Goal: Task Accomplishment & Management: Manage account settings

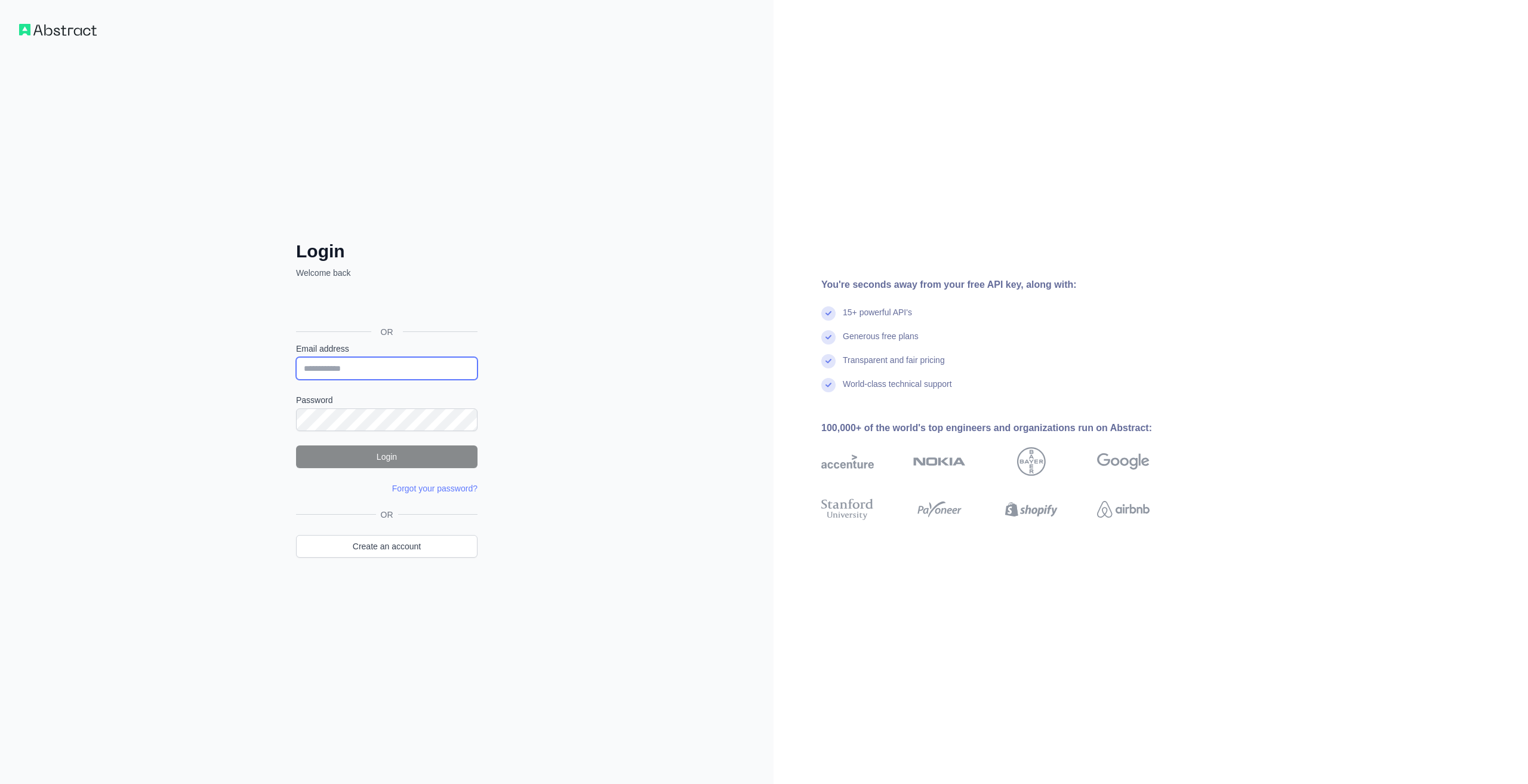
type input "**********"
click at [397, 452] on button "Login" at bounding box center [387, 456] width 181 height 23
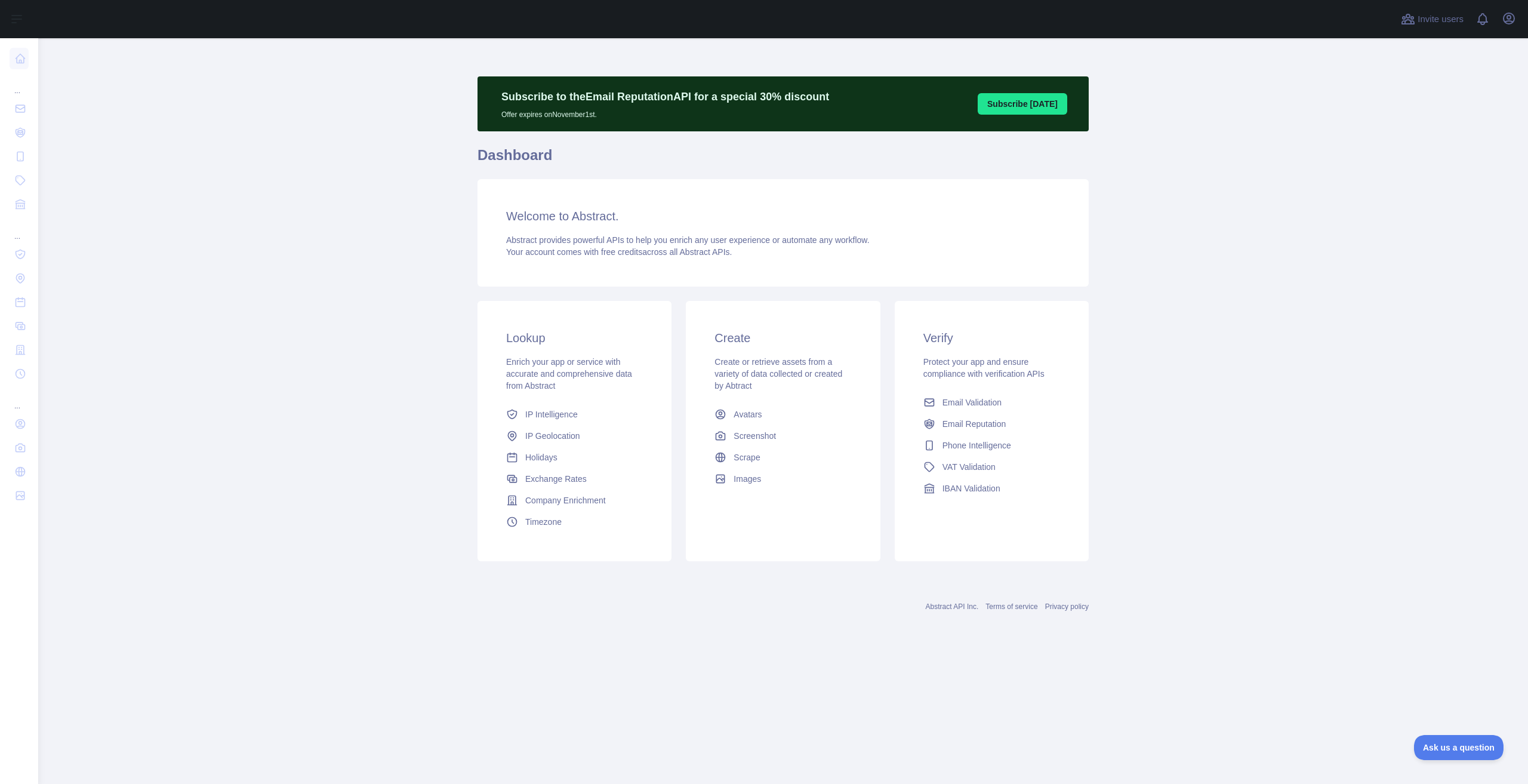
click at [569, 508] on link "Company Enrichment" at bounding box center [574, 500] width 146 height 22
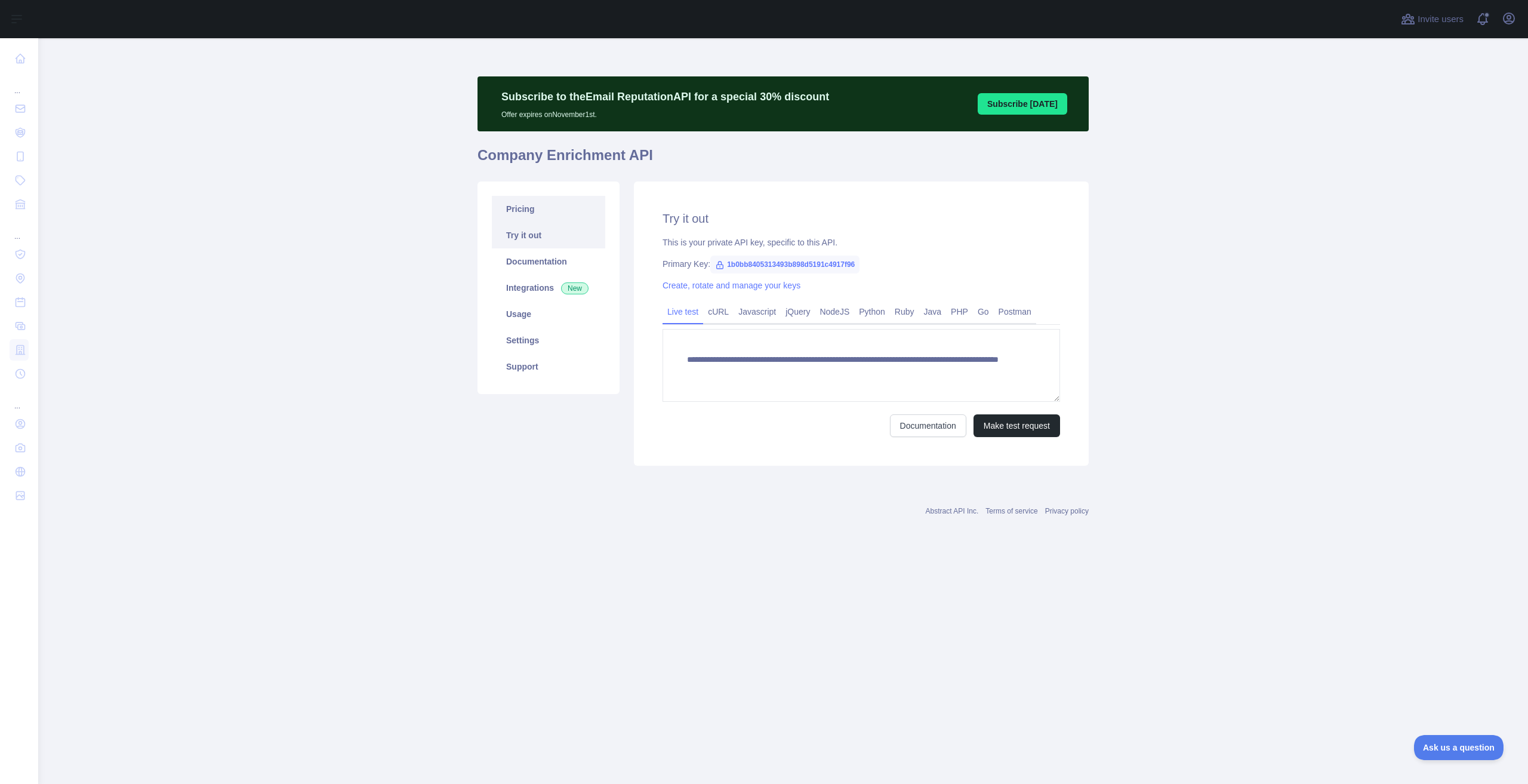
click at [544, 208] on link "Pricing" at bounding box center [549, 209] width 114 height 26
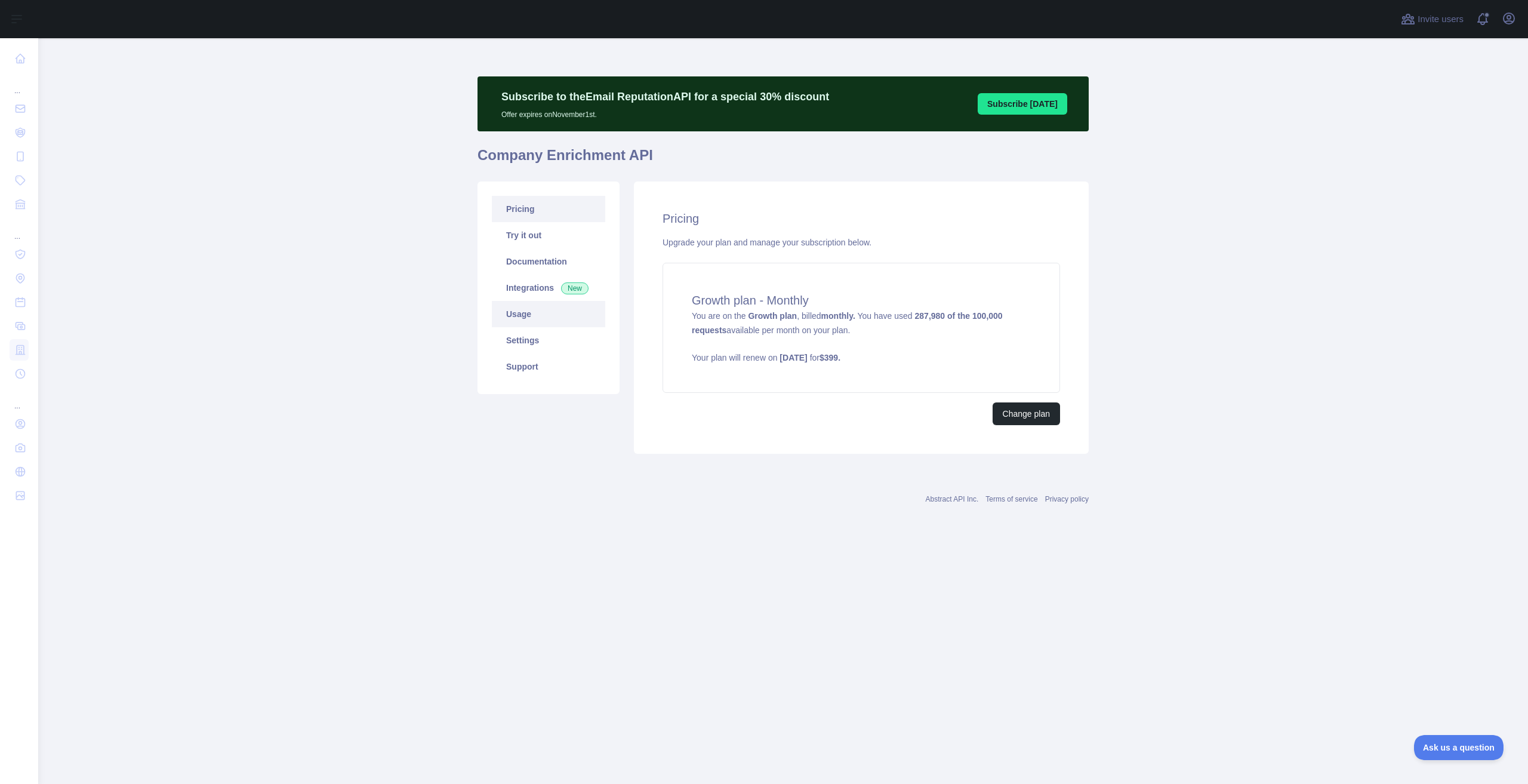
click at [547, 318] on link "Usage" at bounding box center [549, 313] width 114 height 26
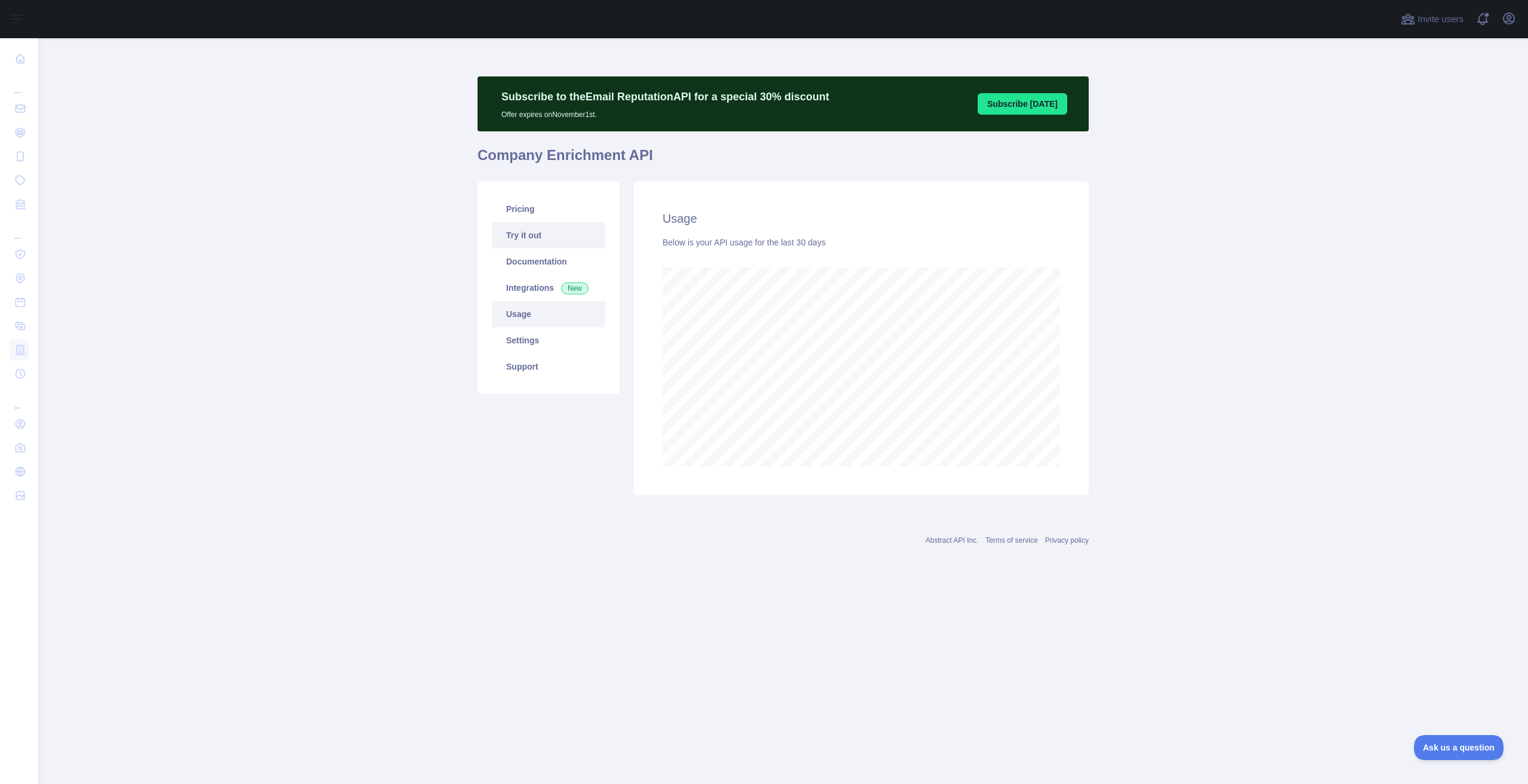
scroll to position [746, 1490]
click at [536, 213] on link "Pricing" at bounding box center [549, 209] width 114 height 26
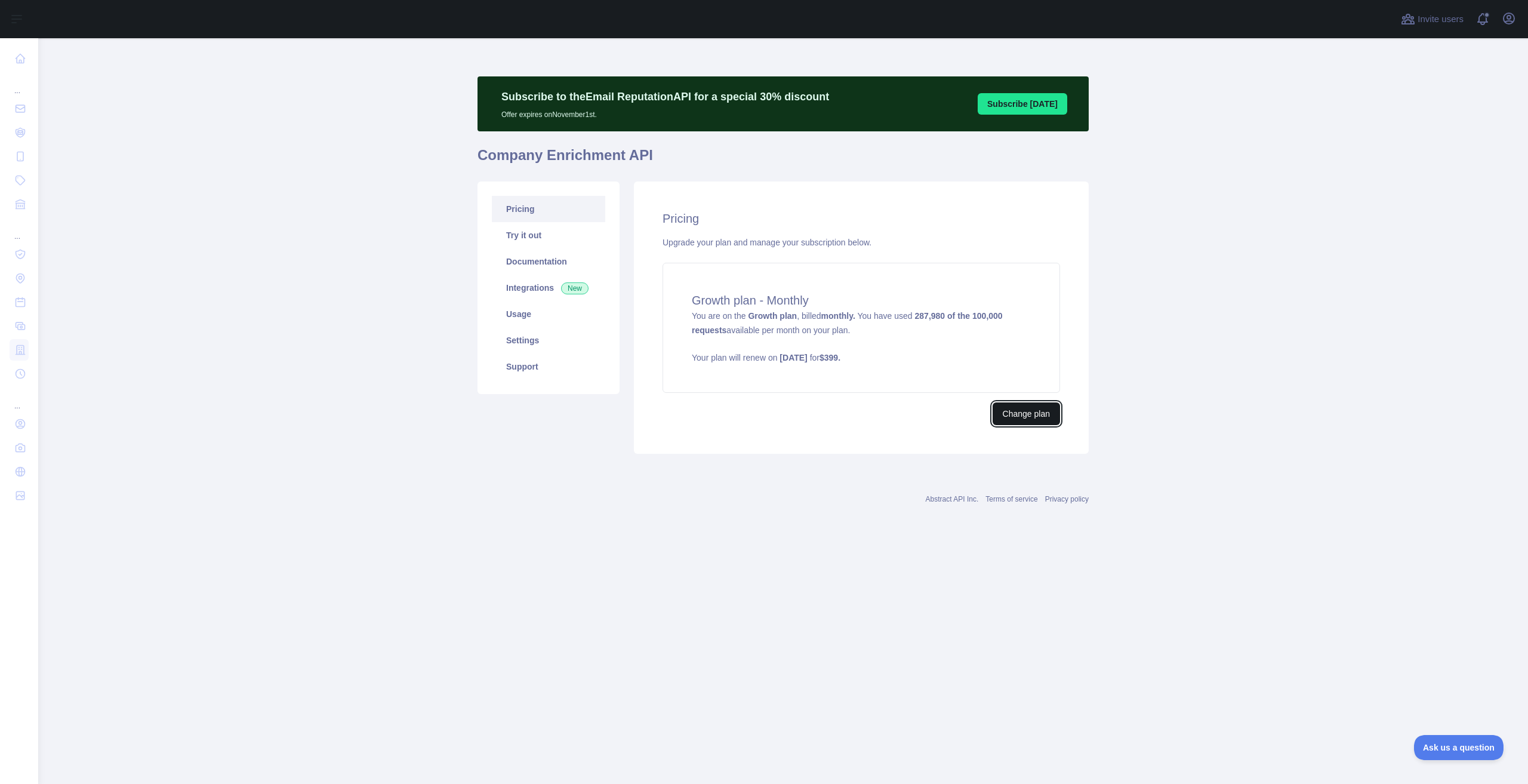
click at [1027, 420] on button "Change plan" at bounding box center [1026, 413] width 68 height 23
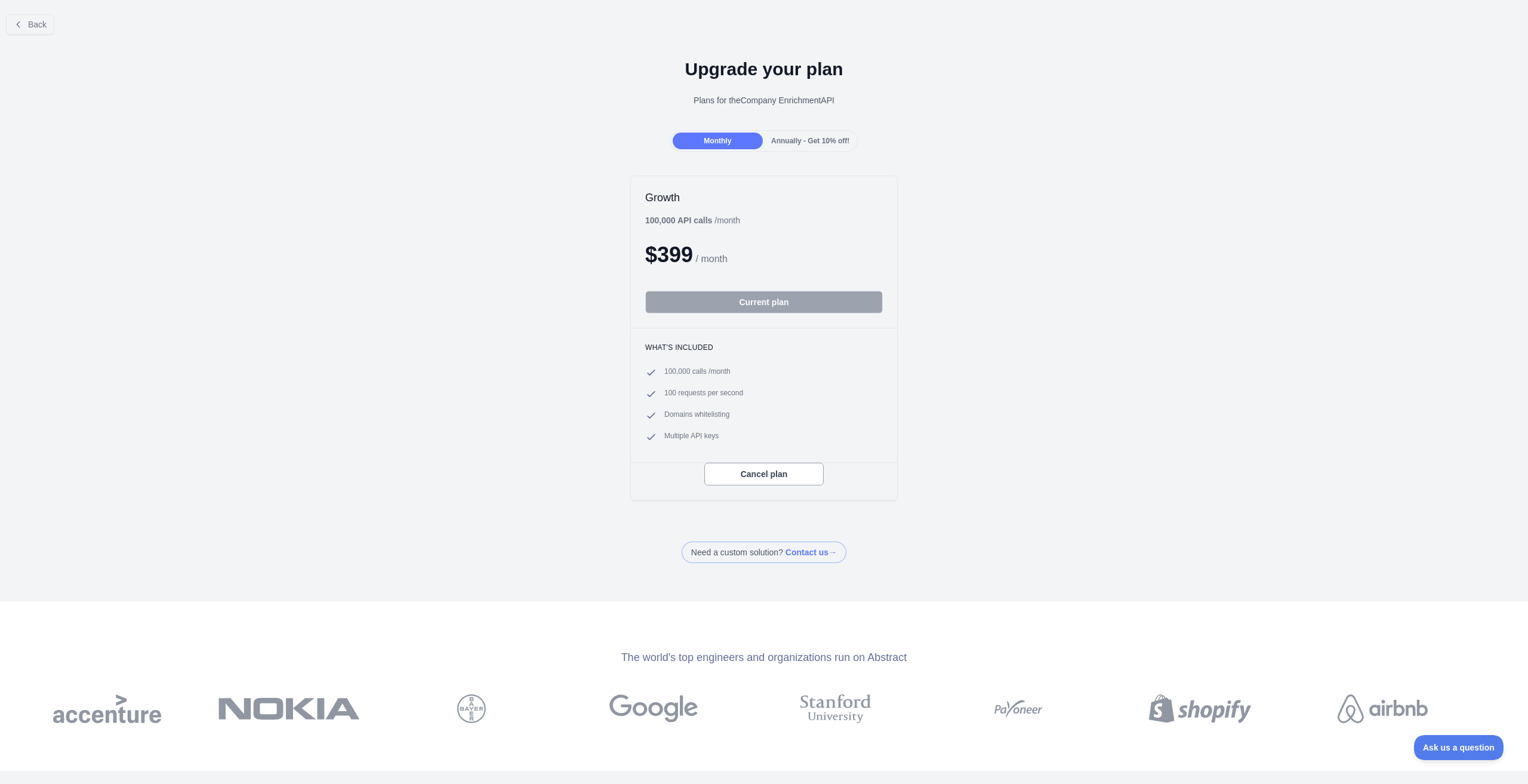
drag, startPoint x: 794, startPoint y: 477, endPoint x: 519, endPoint y: 576, distance: 292.3
click at [533, 574] on div "Back Upgrade your plan Plans for the Company Enrichment API Monthly Annually - …" at bounding box center [764, 392] width 1528 height 784
click at [751, 475] on button "Cancel plan" at bounding box center [764, 473] width 119 height 23
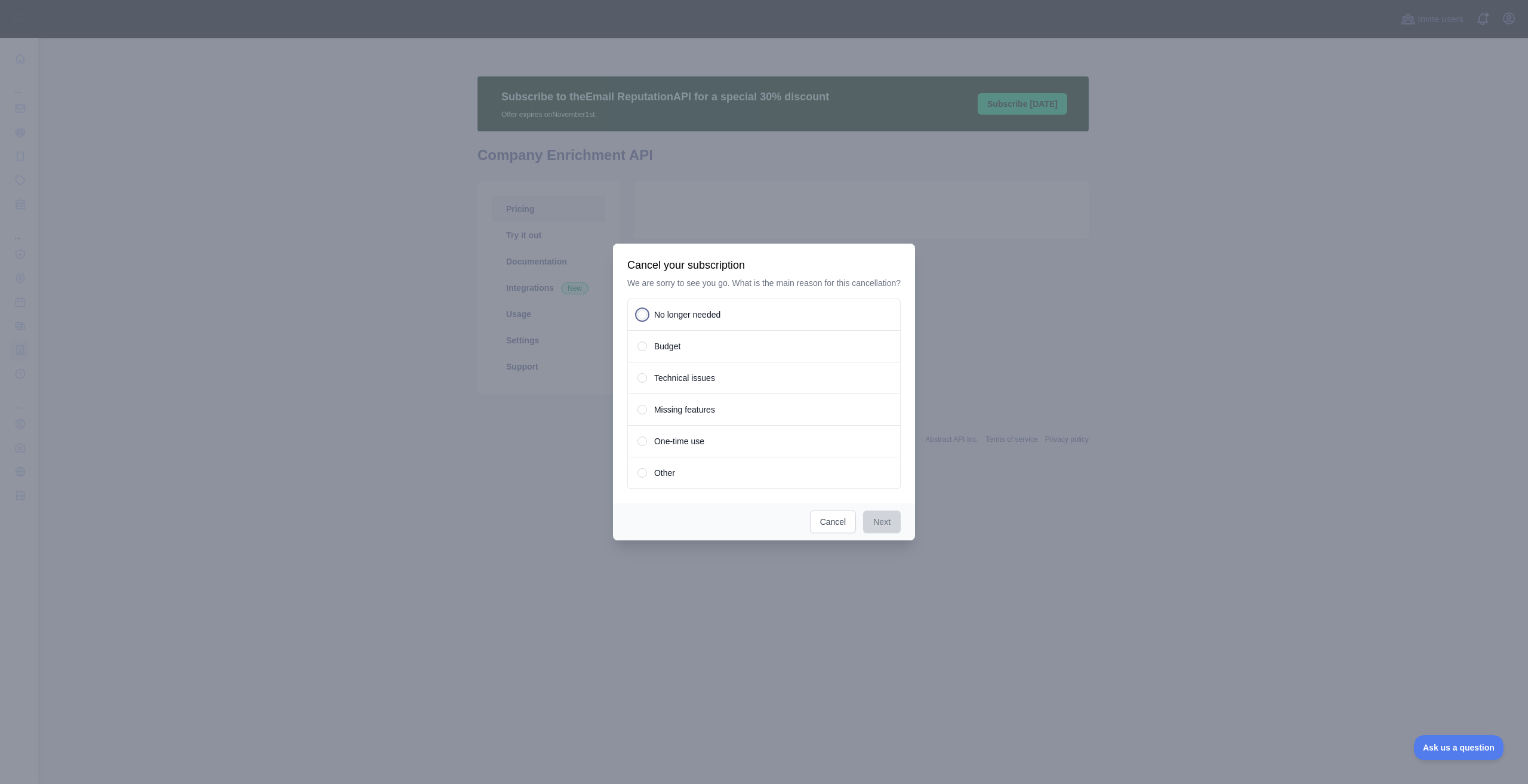
click at [649, 346] on div "Budget" at bounding box center [763, 346] width 273 height 33
click at [877, 525] on button "Next" at bounding box center [882, 521] width 38 height 23
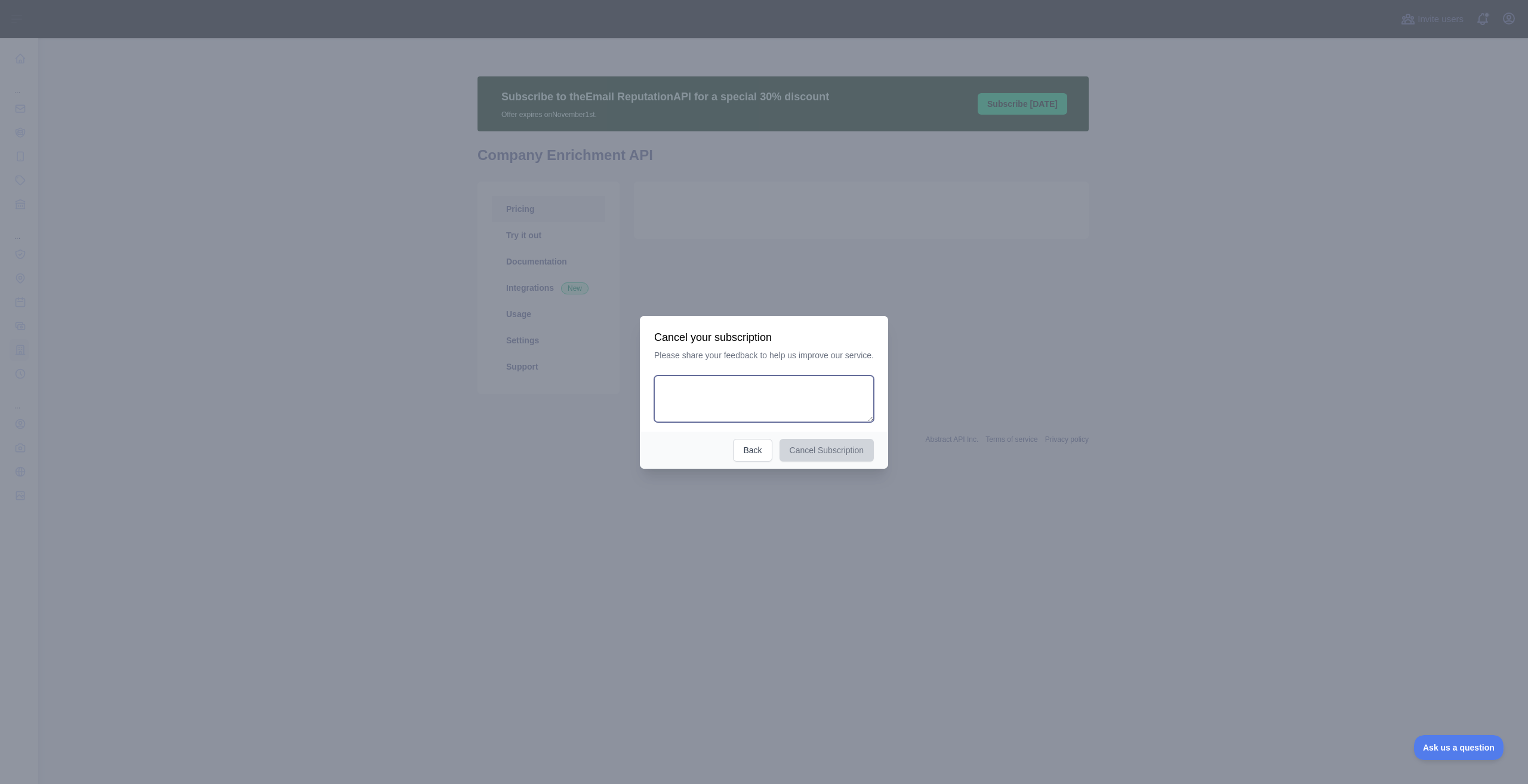
click at [768, 412] on textarea at bounding box center [764, 399] width 220 height 47
type textarea "**********"
click at [838, 452] on button "Cancel Subscription" at bounding box center [827, 450] width 95 height 23
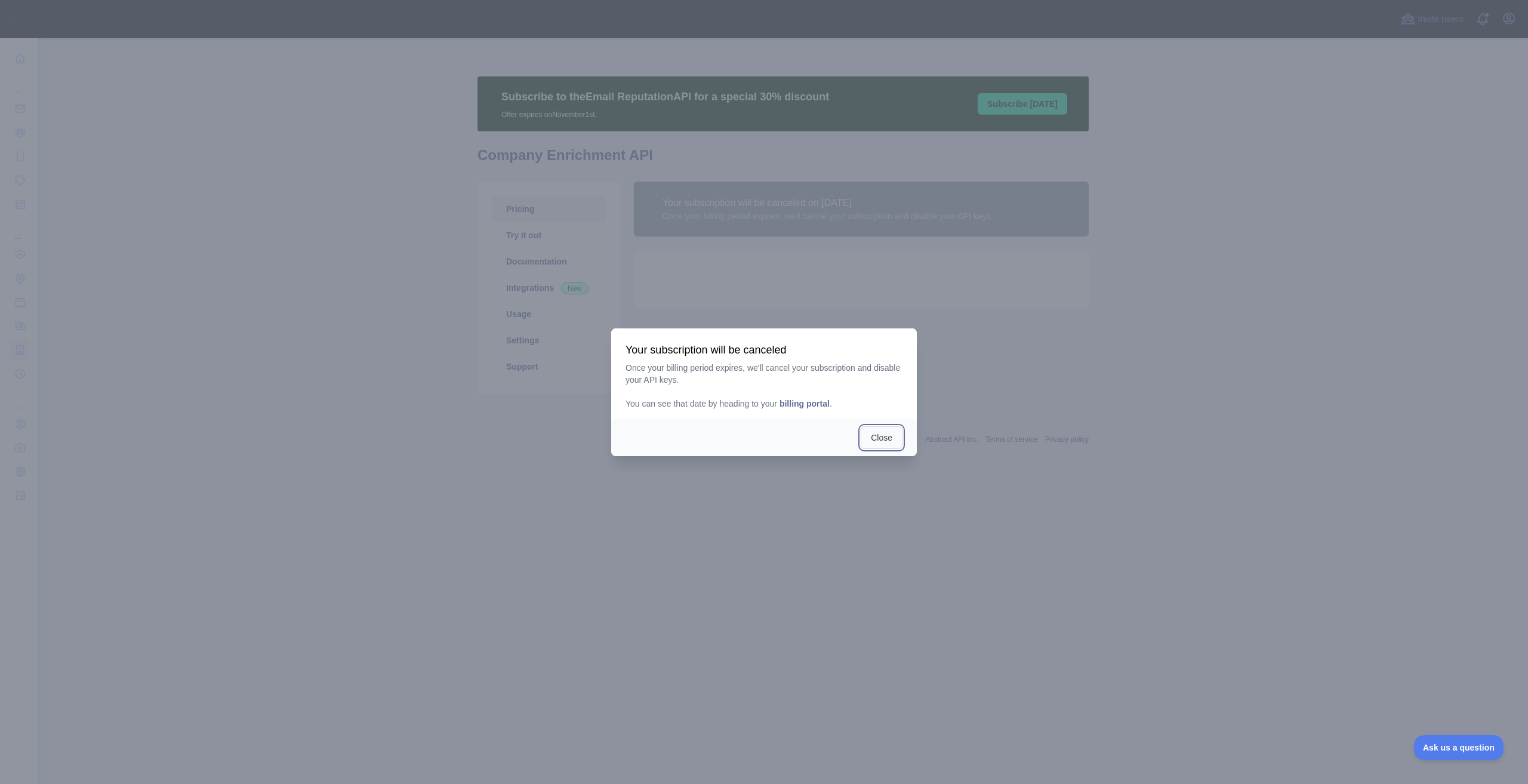
click at [875, 437] on button "Close" at bounding box center [882, 437] width 42 height 23
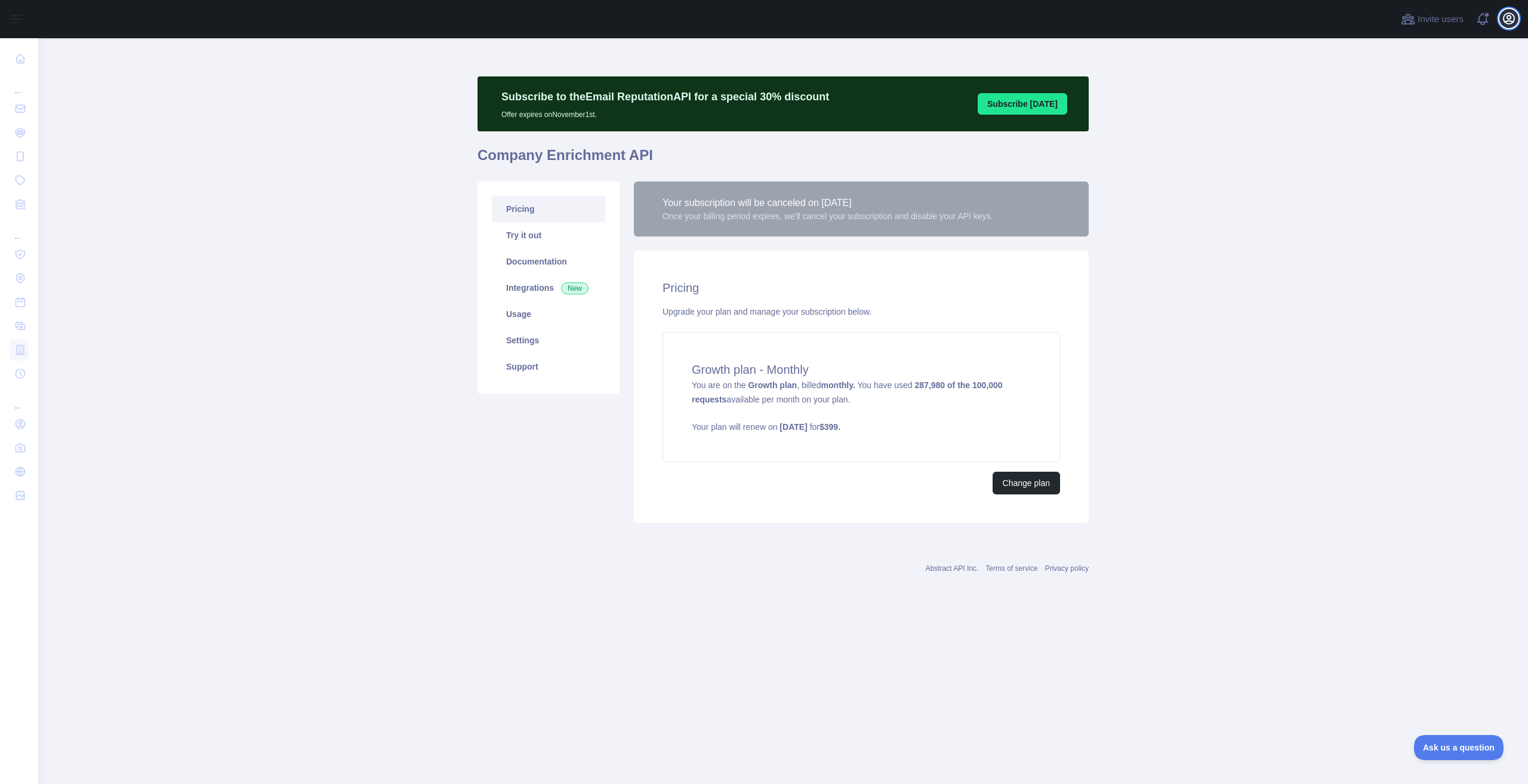
click at [1506, 15] on icon "button" at bounding box center [1509, 18] width 14 height 14
click at [1426, 133] on button "Billing" at bounding box center [1452, 129] width 134 height 22
